Goal: Task Accomplishment & Management: Manage account settings

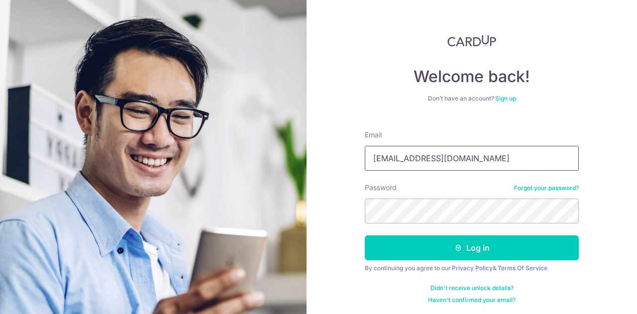
click at [470, 160] on input "mahyangcheng@gmail.com" at bounding box center [472, 158] width 214 height 25
type input "[EMAIL_ADDRESS][DOMAIN_NAME]"
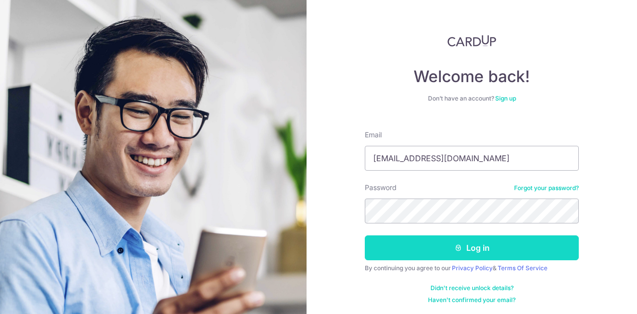
click at [461, 246] on button "Log in" at bounding box center [472, 247] width 214 height 25
